Goal: Go to known website: Access a specific website the user already knows

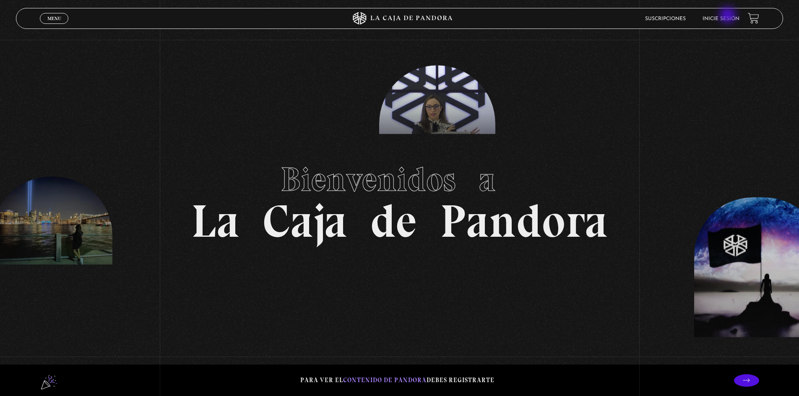
click at [728, 16] on link "Inicie sesión" at bounding box center [720, 18] width 37 height 5
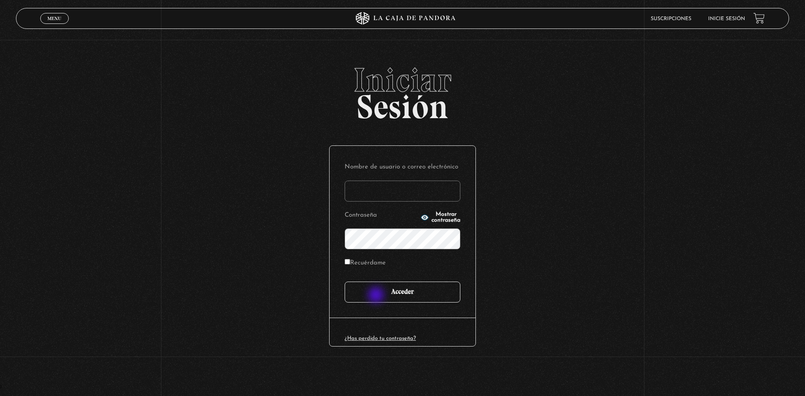
type input "[EMAIL_ADDRESS][DOMAIN_NAME]"
click at [377, 296] on input "Acceder" at bounding box center [403, 292] width 116 height 21
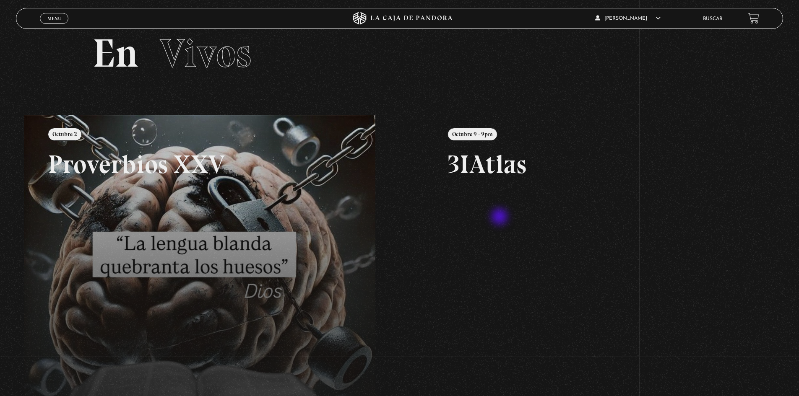
scroll to position [42, 0]
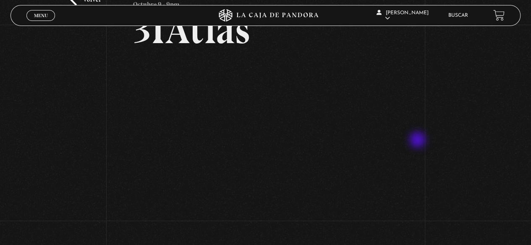
scroll to position [42, 0]
